Goal: Task Accomplishment & Management: Manage account settings

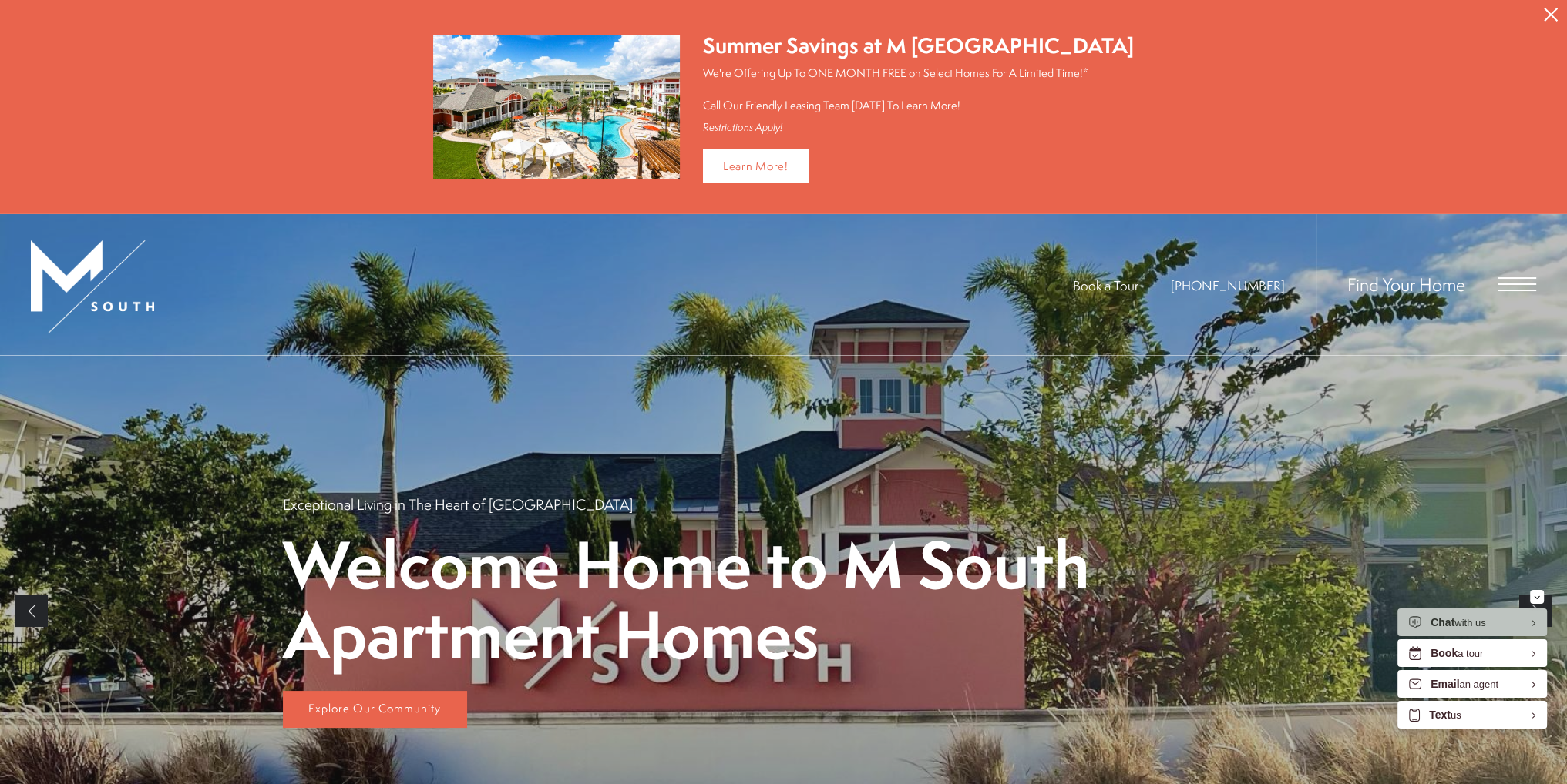
click at [1552, 13] on icon "Close Alert" at bounding box center [1551, 14] width 14 height 14
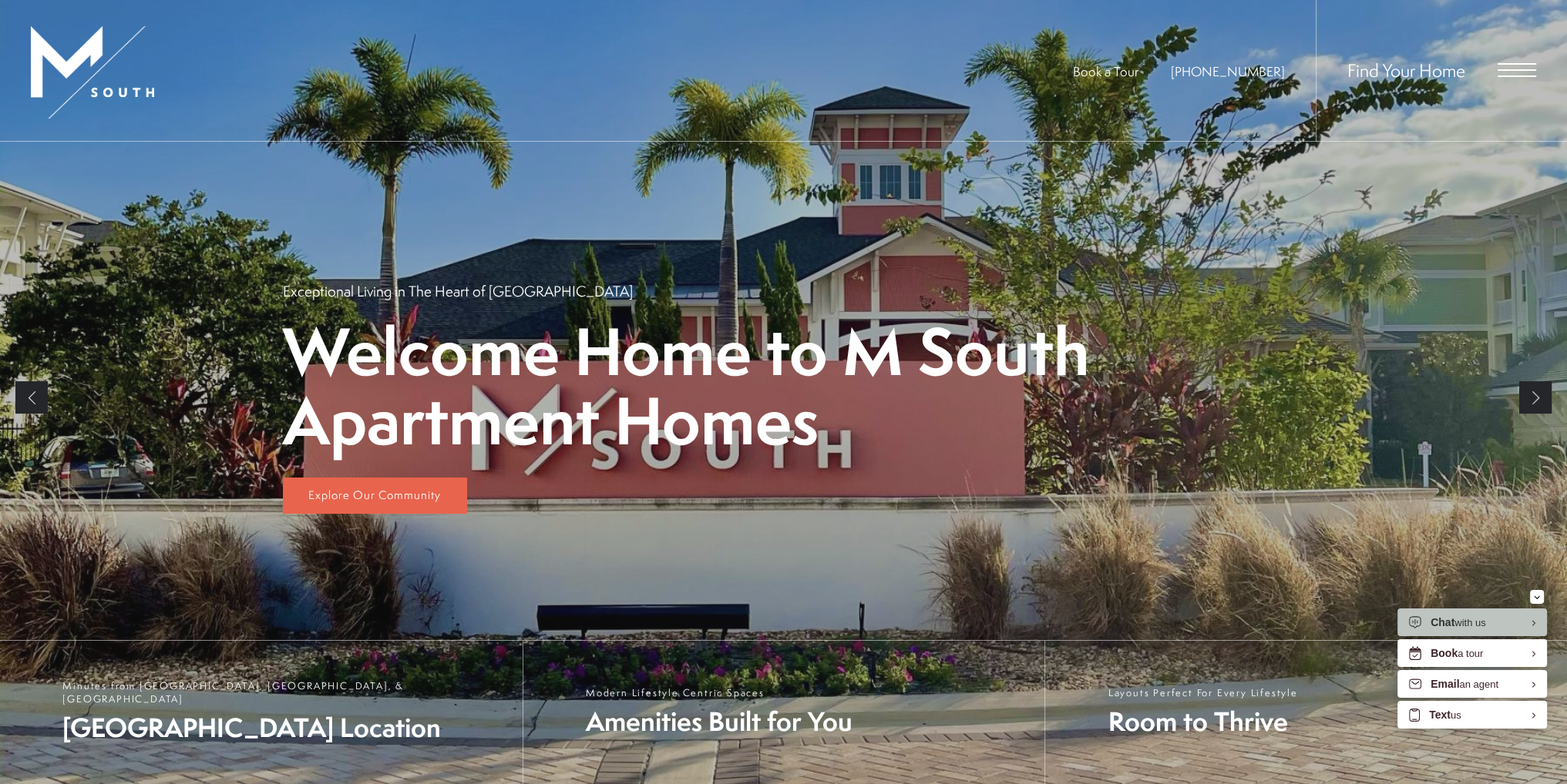
click at [1501, 62] on div "Find Your Home" at bounding box center [1426, 70] width 221 height 141
click at [1509, 74] on span "Open Menu" at bounding box center [1517, 70] width 38 height 14
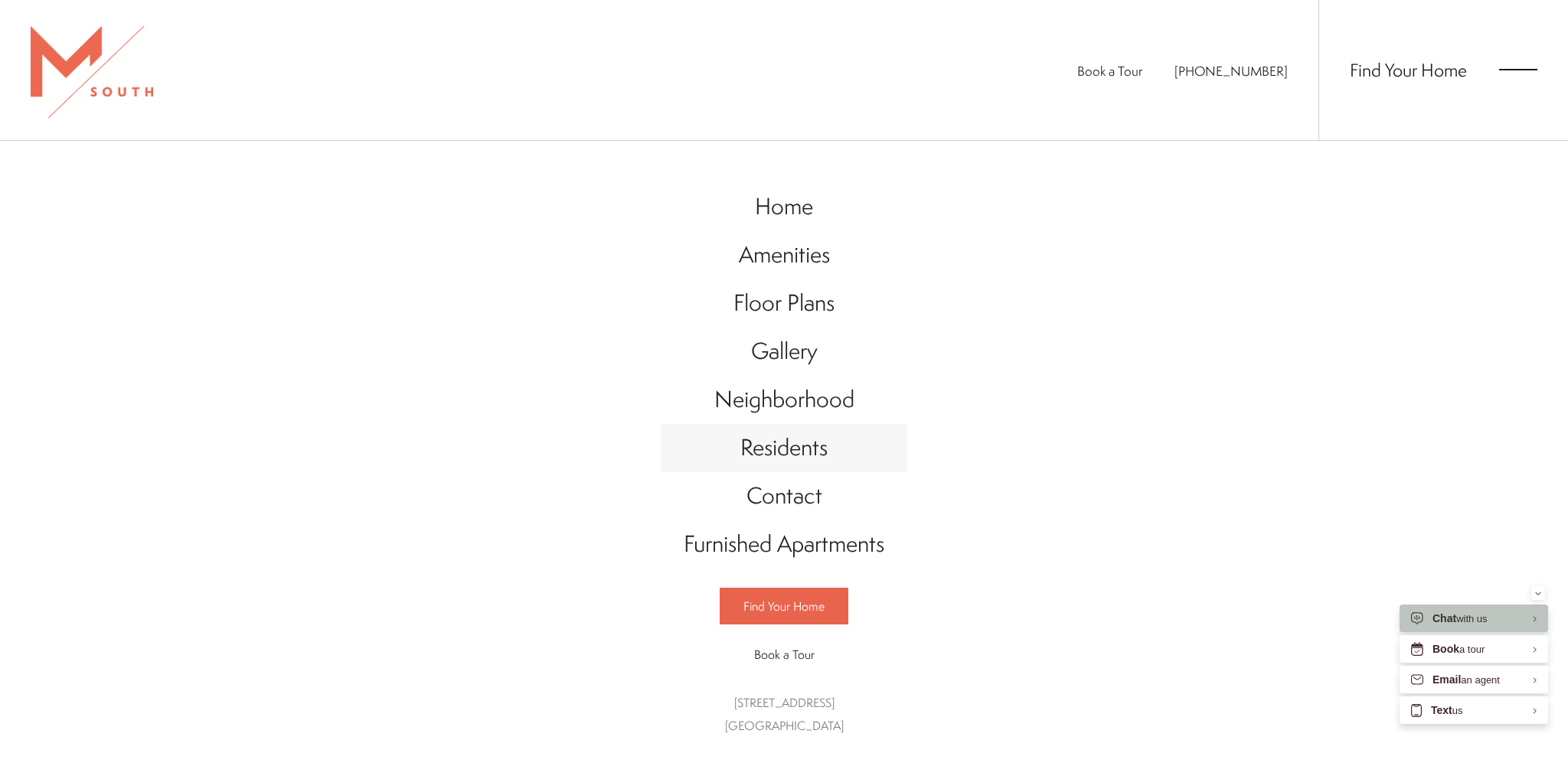
click at [810, 451] on span "Residents" at bounding box center [784, 447] width 87 height 32
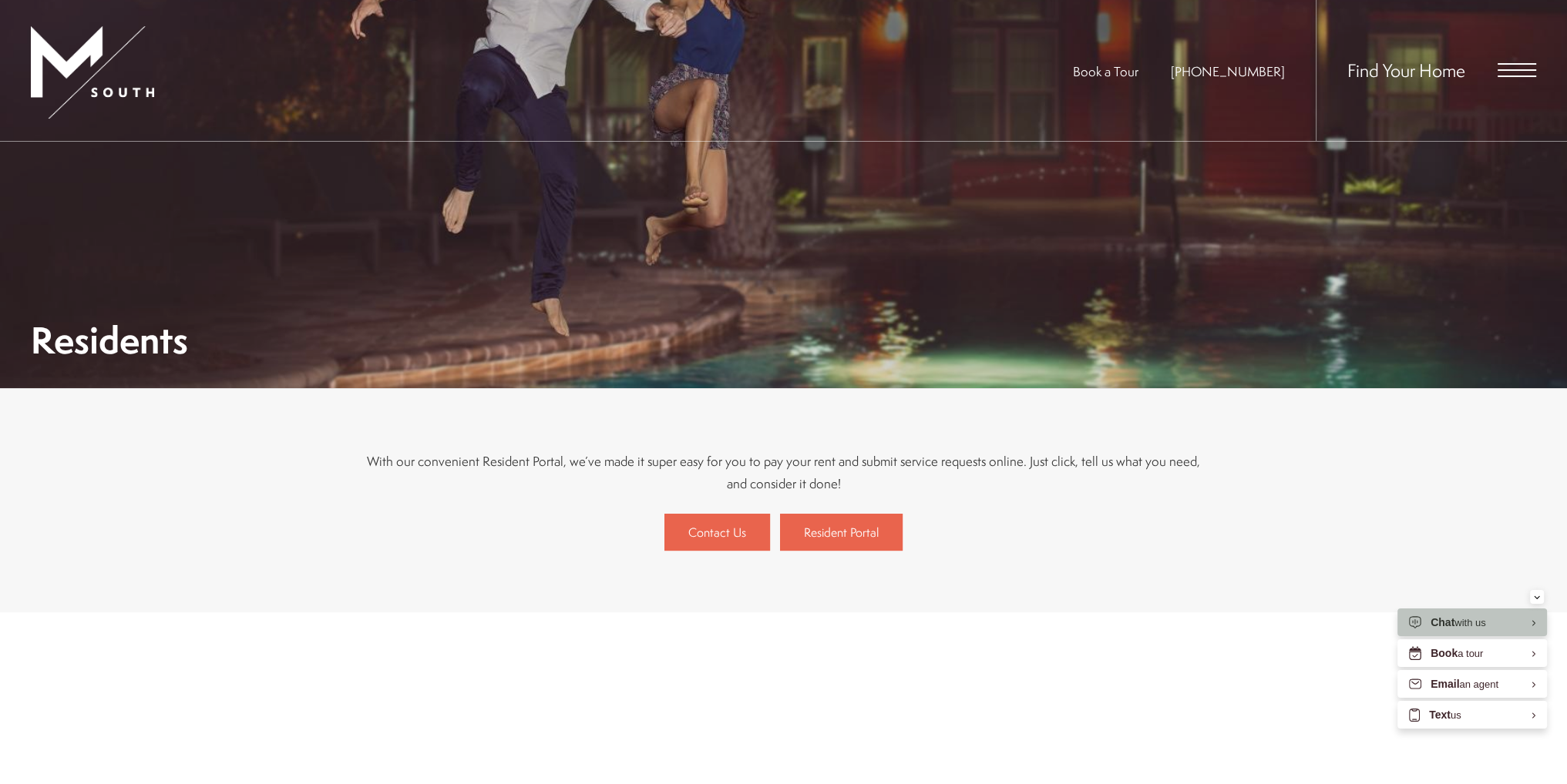
scroll to position [231, 0]
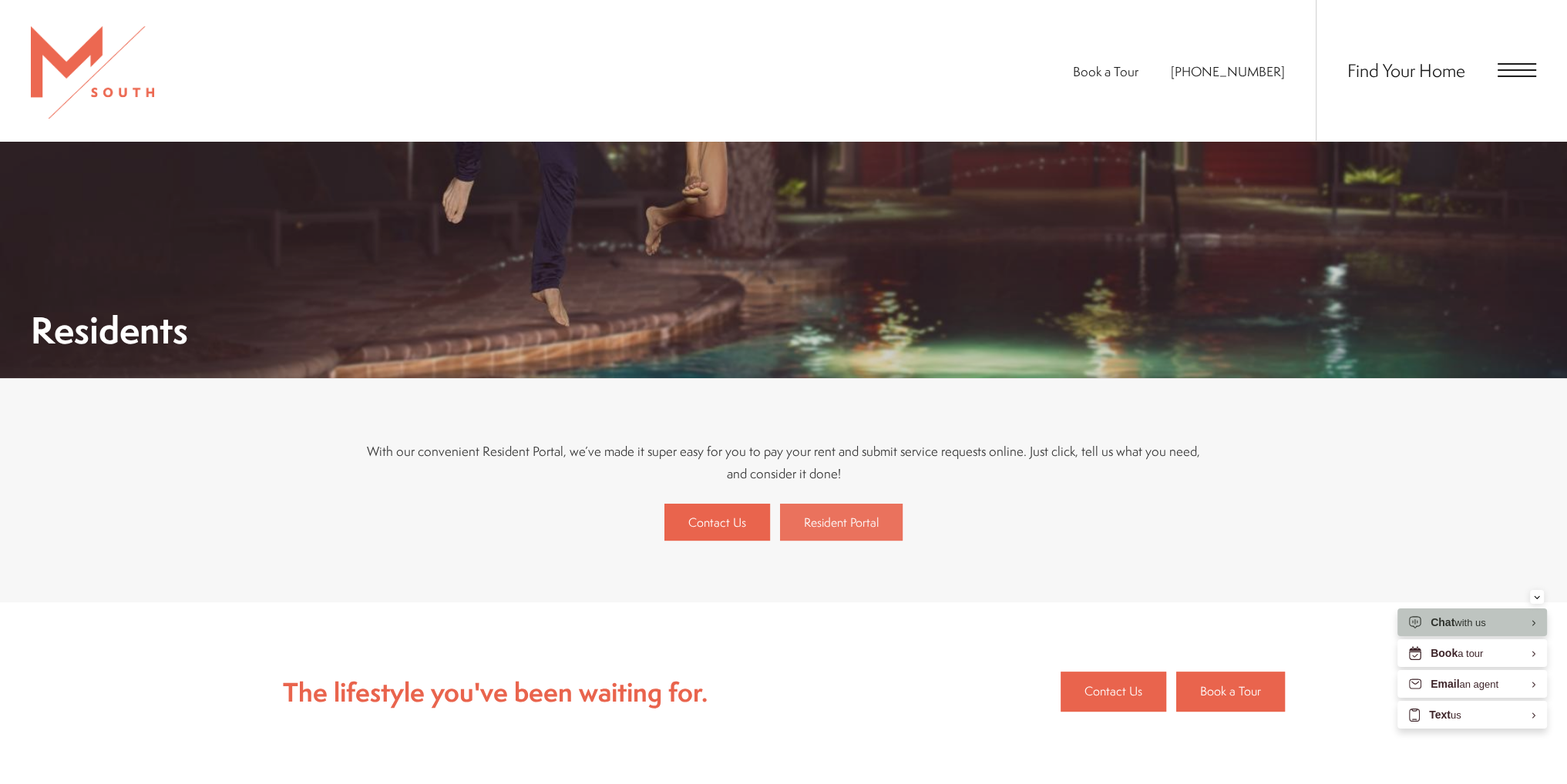
click at [831, 521] on span "Resident Portal" at bounding box center [841, 522] width 75 height 17
